Goal: Browse casually: Explore the website without a specific task or goal

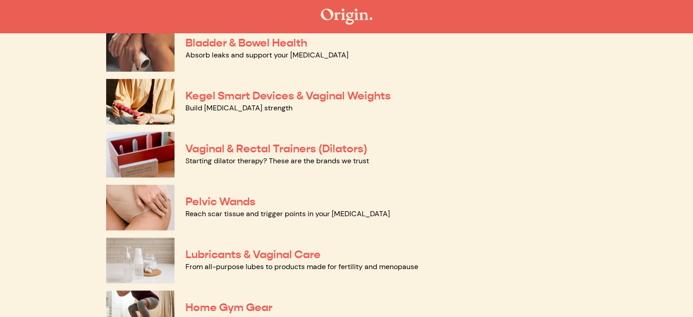
scroll to position [319, 0]
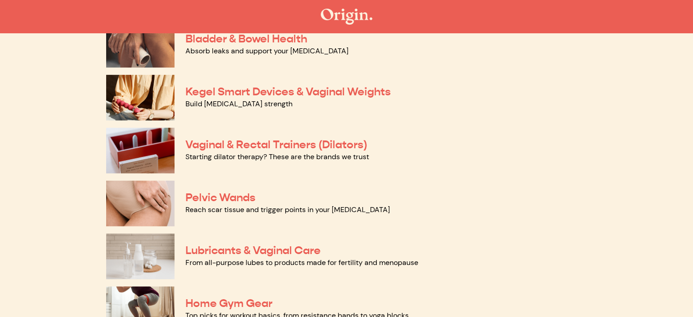
click at [153, 145] on img at bounding box center [140, 151] width 68 height 46
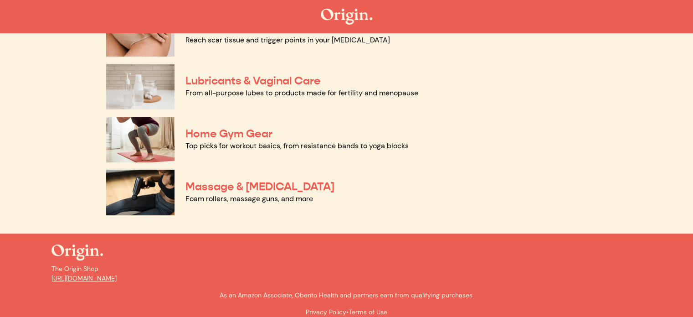
scroll to position [498, 0]
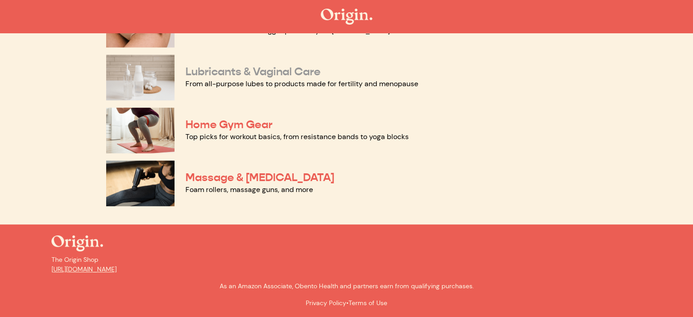
click at [202, 72] on link "Lubricants & Vaginal Care" at bounding box center [252, 72] width 135 height 14
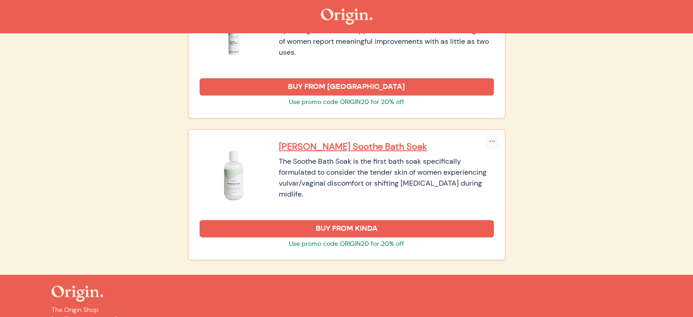
scroll to position [1409, 0]
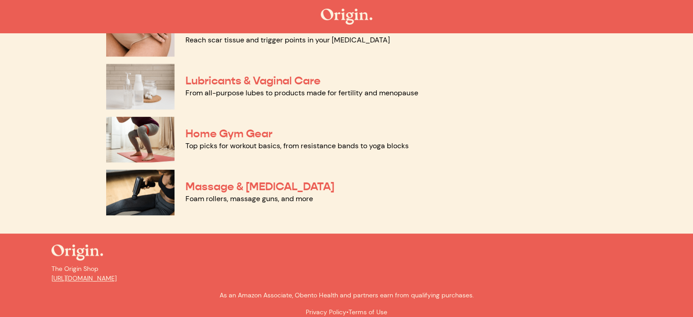
scroll to position [498, 0]
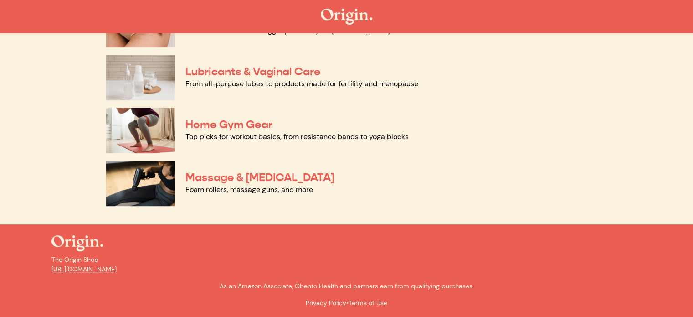
click at [162, 142] on img at bounding box center [140, 131] width 68 height 46
click at [159, 177] on img at bounding box center [140, 183] width 68 height 46
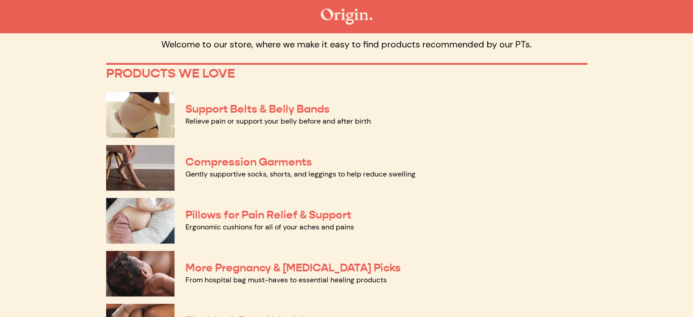
scroll to position [0, 0]
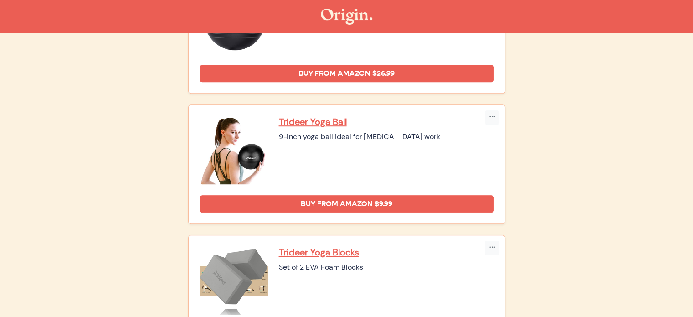
scroll to position [559, 0]
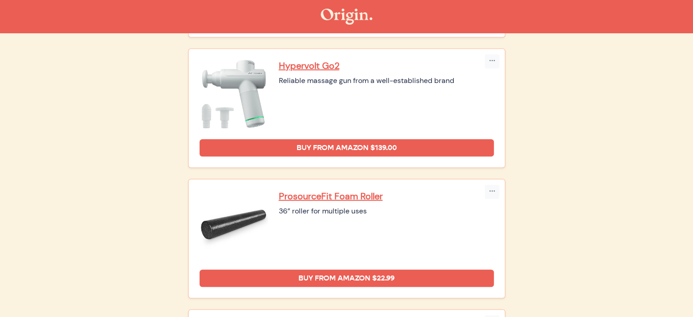
scroll to position [468, 0]
